Goal: Transaction & Acquisition: Purchase product/service

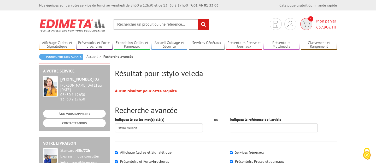
click at [311, 19] on span "4" at bounding box center [310, 18] width 5 height 5
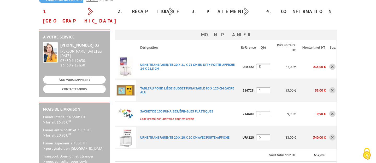
scroll to position [55, 0]
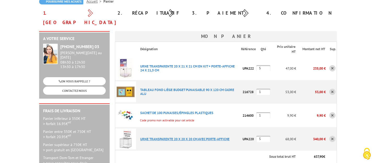
type input "[EMAIL_ADDRESS][DOMAIN_NAME]"
click at [177, 137] on link "URNE TRANSPARENTE 20 X 20 X 20 CM AVEC PORTE-AFFICHE" at bounding box center [184, 139] width 89 height 4
